Goal: Transaction & Acquisition: Download file/media

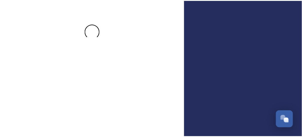
scroll to position [52, 0]
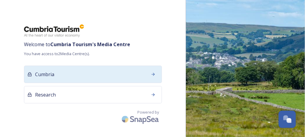
click at [37, 78] on div "Cumbria" at bounding box center [93, 74] width 138 height 17
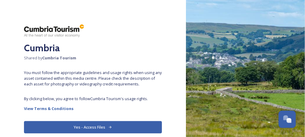
click at [74, 127] on button "Yes - Access Files" at bounding box center [93, 127] width 138 height 12
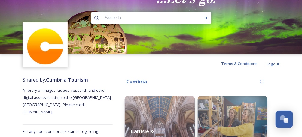
click at [144, 17] on input at bounding box center [143, 17] width 82 height 13
type input "[PERSON_NAME] castle"
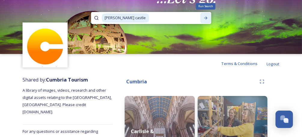
click at [208, 16] on icon at bounding box center [205, 18] width 5 height 5
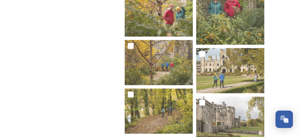
scroll to position [613, 0]
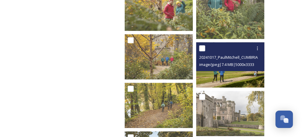
click at [247, 76] on img at bounding box center [230, 64] width 68 height 45
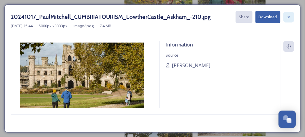
click at [291, 17] on icon at bounding box center [289, 17] width 5 height 5
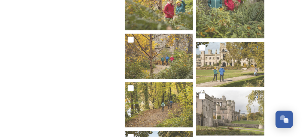
scroll to position [613, 0]
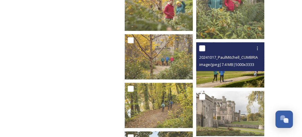
click at [231, 62] on span "image/jpeg | 7.4 MB | 5000 x 3333" at bounding box center [226, 64] width 55 height 5
click at [231, 73] on img at bounding box center [230, 64] width 68 height 45
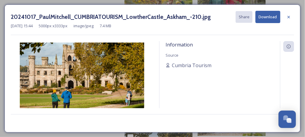
click at [266, 15] on button "Download" at bounding box center [268, 17] width 25 height 12
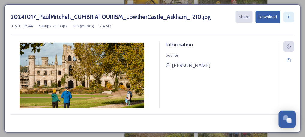
click at [292, 18] on div at bounding box center [289, 17] width 11 height 11
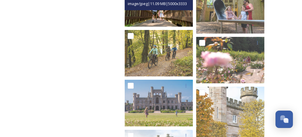
scroll to position [933, 0]
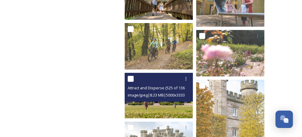
click at [178, 123] on div at bounding box center [160, 128] width 64 height 11
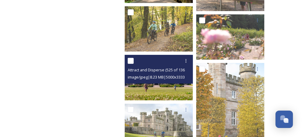
click at [177, 80] on span "image/jpeg | 8.23 MB | 5000 x 3333" at bounding box center [156, 76] width 57 height 5
click at [177, 86] on img at bounding box center [159, 77] width 68 height 45
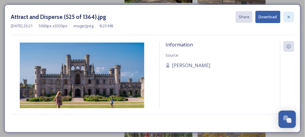
click at [292, 15] on div at bounding box center [289, 17] width 11 height 11
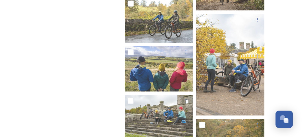
scroll to position [2156, 0]
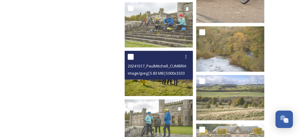
click at [160, 85] on img at bounding box center [159, 73] width 68 height 45
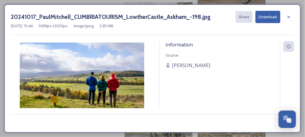
click at [272, 16] on button "Download" at bounding box center [268, 17] width 25 height 12
click at [292, 15] on icon at bounding box center [289, 17] width 5 height 5
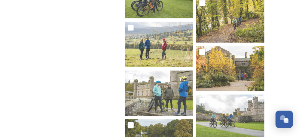
scroll to position [2436, 0]
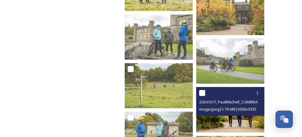
click at [232, 111] on span "image/jpeg | 5.79 MB | 5000 x 3333" at bounding box center [227, 109] width 57 height 5
click at [234, 122] on img at bounding box center [230, 109] width 68 height 45
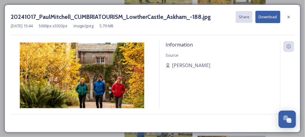
drag, startPoint x: 268, startPoint y: 17, endPoint x: 268, endPoint y: 21, distance: 4.2
click at [272, 25] on div "20241017_PaulMitchell_CUMBRIATOURISM_LowtherCastle_Askham_-188.jpg Share Downlo…" at bounding box center [153, 23] width 284 height 24
click at [287, 18] on icon at bounding box center [289, 17] width 5 height 5
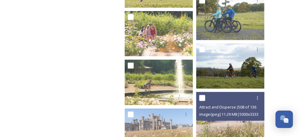
scroll to position [3798, 0]
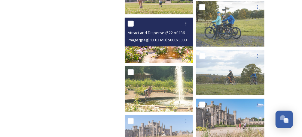
click at [174, 50] on img at bounding box center [159, 40] width 68 height 45
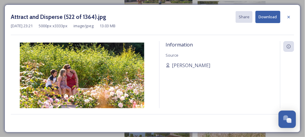
click at [263, 15] on button "Download" at bounding box center [268, 17] width 25 height 12
click at [291, 15] on icon at bounding box center [289, 17] width 5 height 5
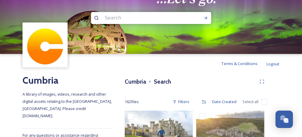
click at [176, 19] on input at bounding box center [143, 17] width 82 height 13
type input "rhged"
click at [107, 20] on span "rhged" at bounding box center [110, 18] width 17 height 9
click at [134, 19] on input at bounding box center [158, 17] width 72 height 13
click at [207, 16] on icon at bounding box center [205, 18] width 5 height 5
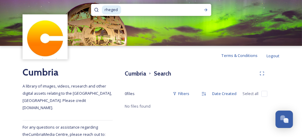
scroll to position [12, 0]
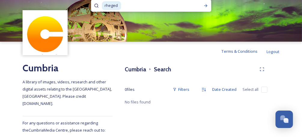
click at [120, 5] on span "rheged" at bounding box center [111, 5] width 19 height 9
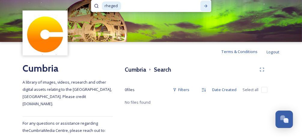
click at [207, 2] on div "Run Search" at bounding box center [205, 6] width 11 height 11
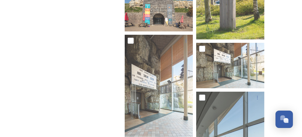
scroll to position [229, 0]
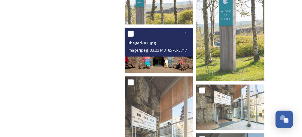
click at [160, 60] on img at bounding box center [159, 50] width 68 height 45
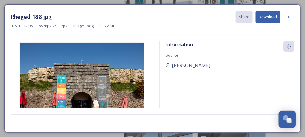
click at [271, 14] on button "Download" at bounding box center [268, 17] width 25 height 12
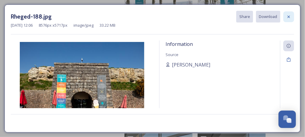
click at [289, 18] on icon at bounding box center [289, 16] width 5 height 5
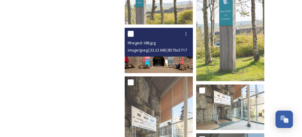
click at [177, 59] on img at bounding box center [159, 50] width 68 height 45
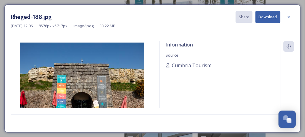
click at [264, 15] on button "Download" at bounding box center [268, 17] width 25 height 12
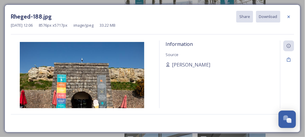
click at [290, 32] on div "Rheged-188.jpg Share Download [DATE] 12:06 8576 px x 5717 px image/jpeg 33.22 MB" at bounding box center [153, 23] width 284 height 24
drag, startPoint x: 147, startPoint y: 51, endPoint x: 120, endPoint y: 54, distance: 26.6
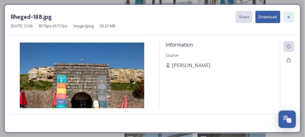
click at [290, 15] on icon at bounding box center [289, 17] width 5 height 5
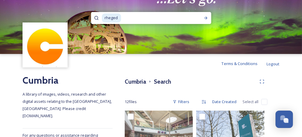
click at [166, 16] on input at bounding box center [158, 17] width 72 height 13
type input "r"
type input "shopping"
click at [208, 17] on icon at bounding box center [205, 18] width 5 height 5
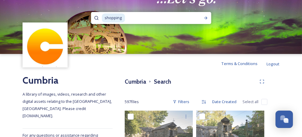
click at [126, 20] on input at bounding box center [161, 17] width 71 height 13
type input "s"
type input "group"
click at [205, 17] on icon at bounding box center [205, 18] width 5 height 5
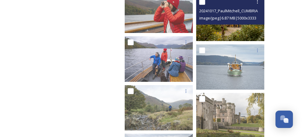
scroll to position [856, 0]
